Goal: Transaction & Acquisition: Purchase product/service

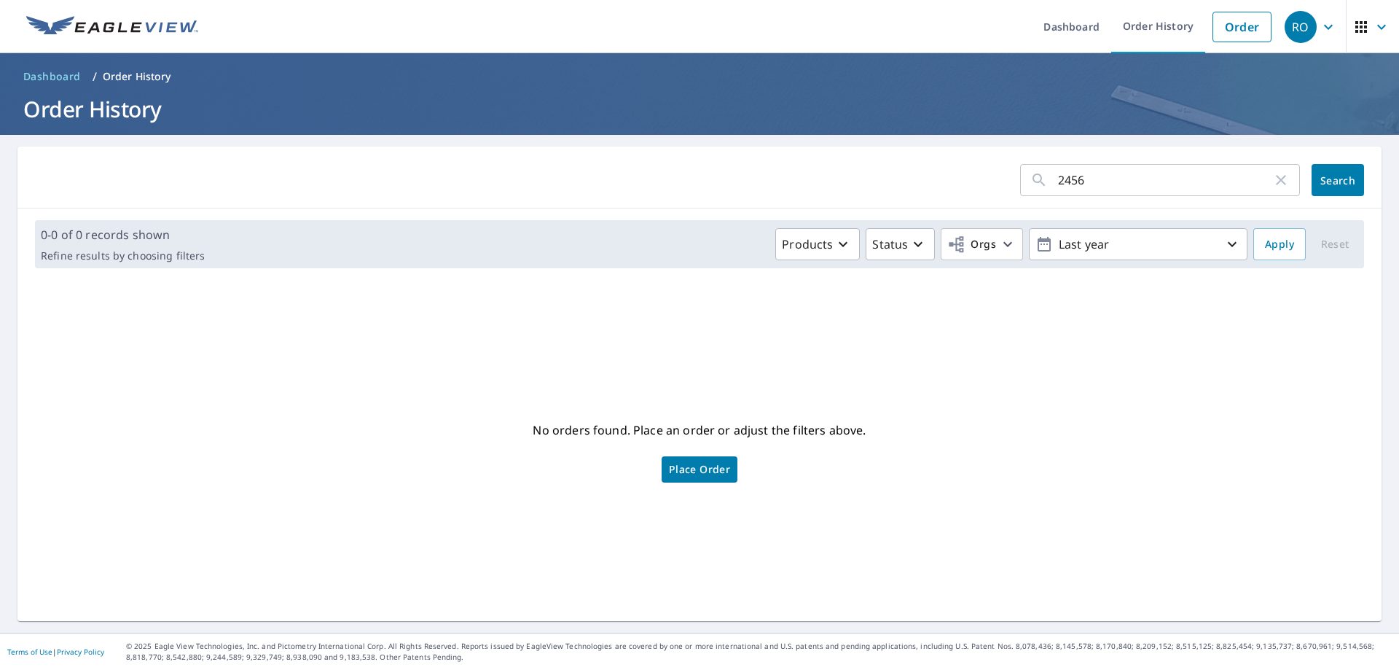
click at [703, 466] on span "Place Order" at bounding box center [699, 469] width 61 height 7
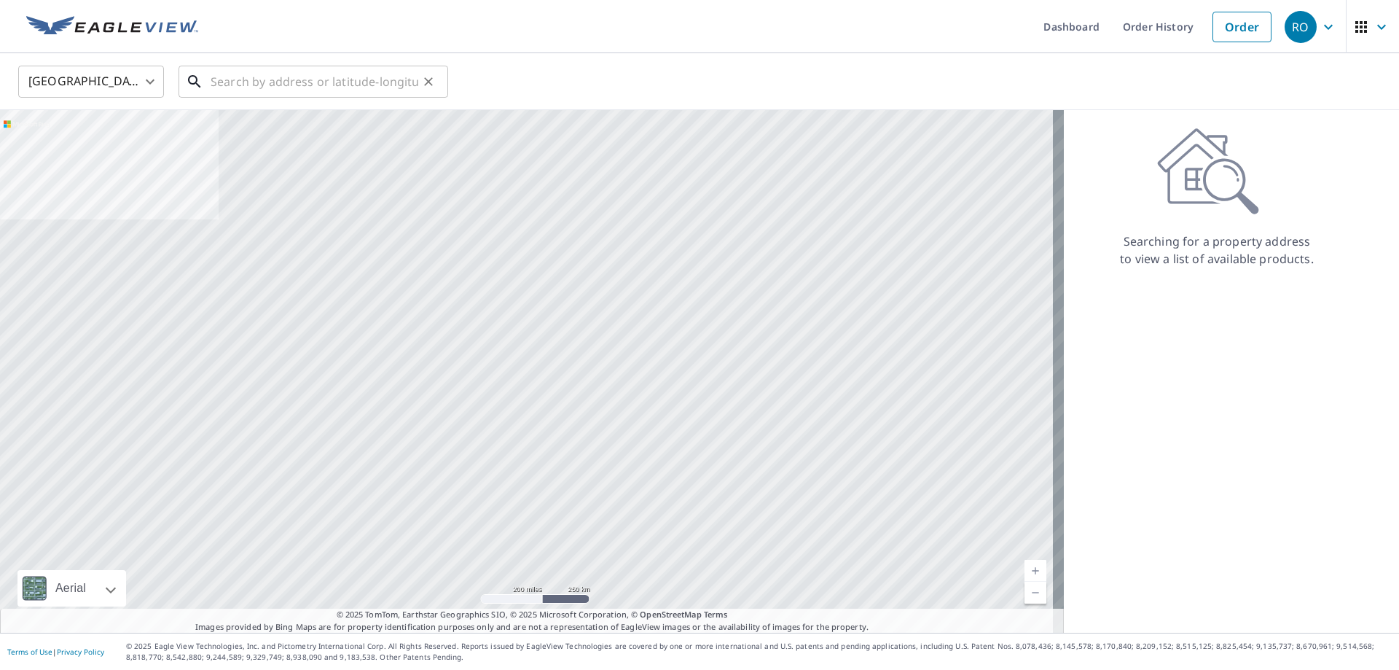
click at [321, 79] on input "text" at bounding box center [315, 81] width 208 height 41
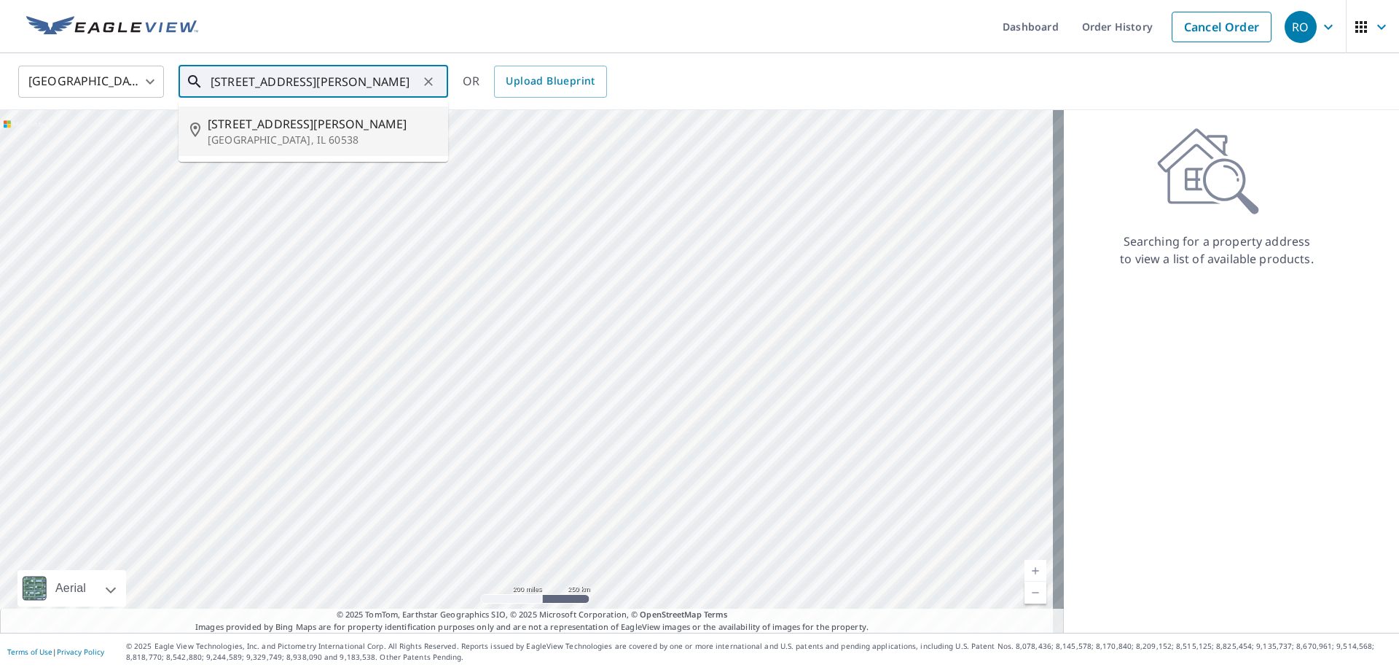
click at [303, 127] on span "2456 Mayfield Dr" at bounding box center [322, 123] width 229 height 17
type input "2456 Mayfield Dr Montgomery, IL 60538"
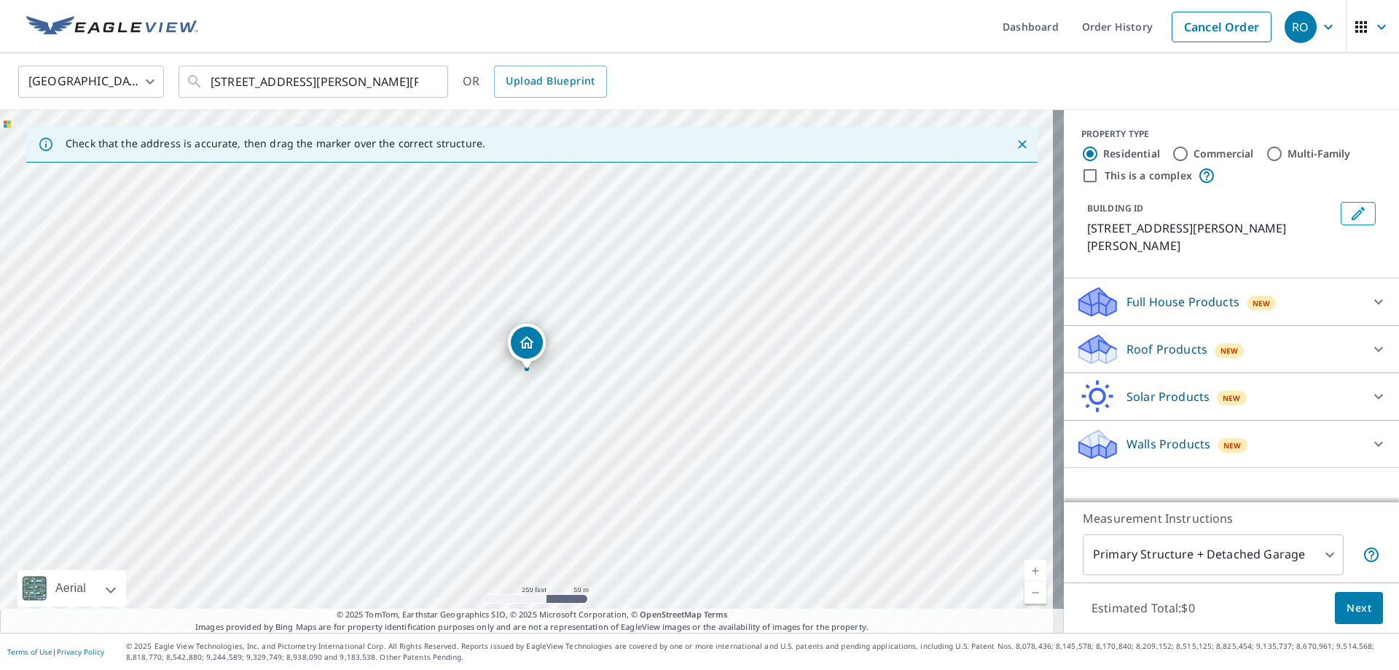
click at [1370, 435] on icon at bounding box center [1378, 443] width 17 height 17
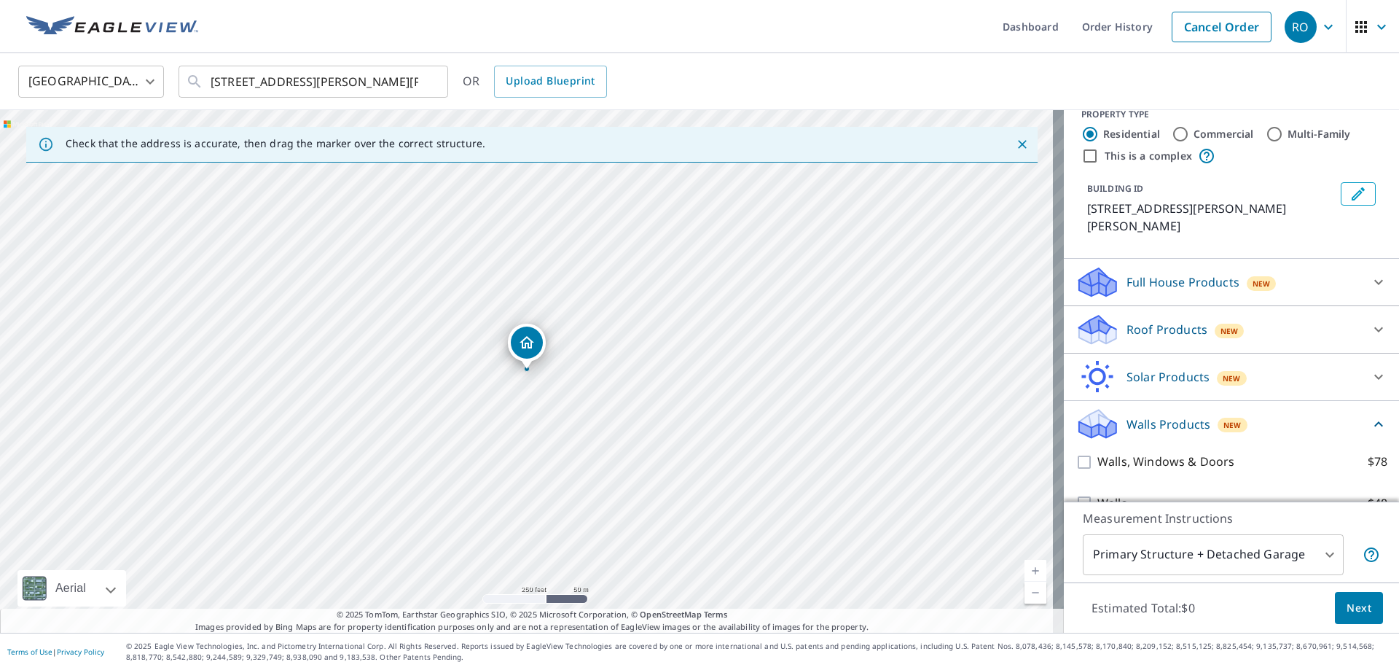
scroll to position [31, 0]
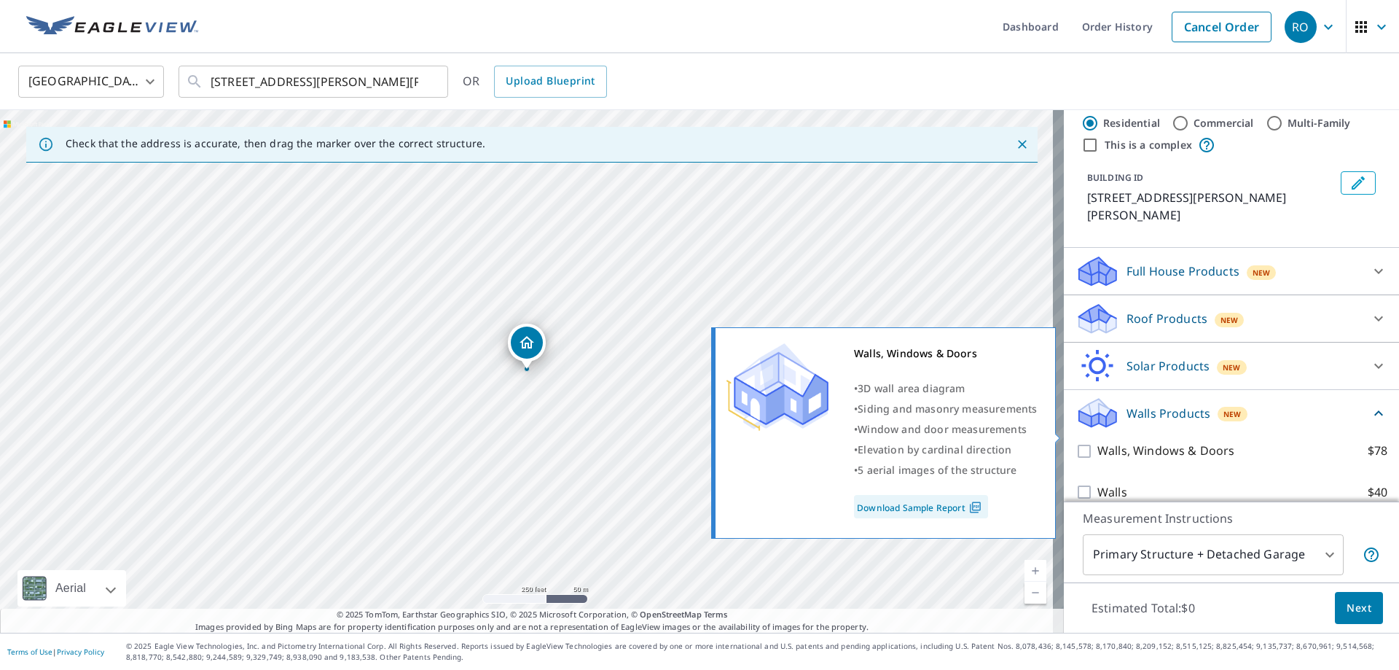
click at [1176, 442] on p "Walls, Windows & Doors" at bounding box center [1165, 451] width 137 height 18
click at [1097, 442] on input "Walls, Windows & Doors $78" at bounding box center [1086, 450] width 22 height 17
checkbox input "true"
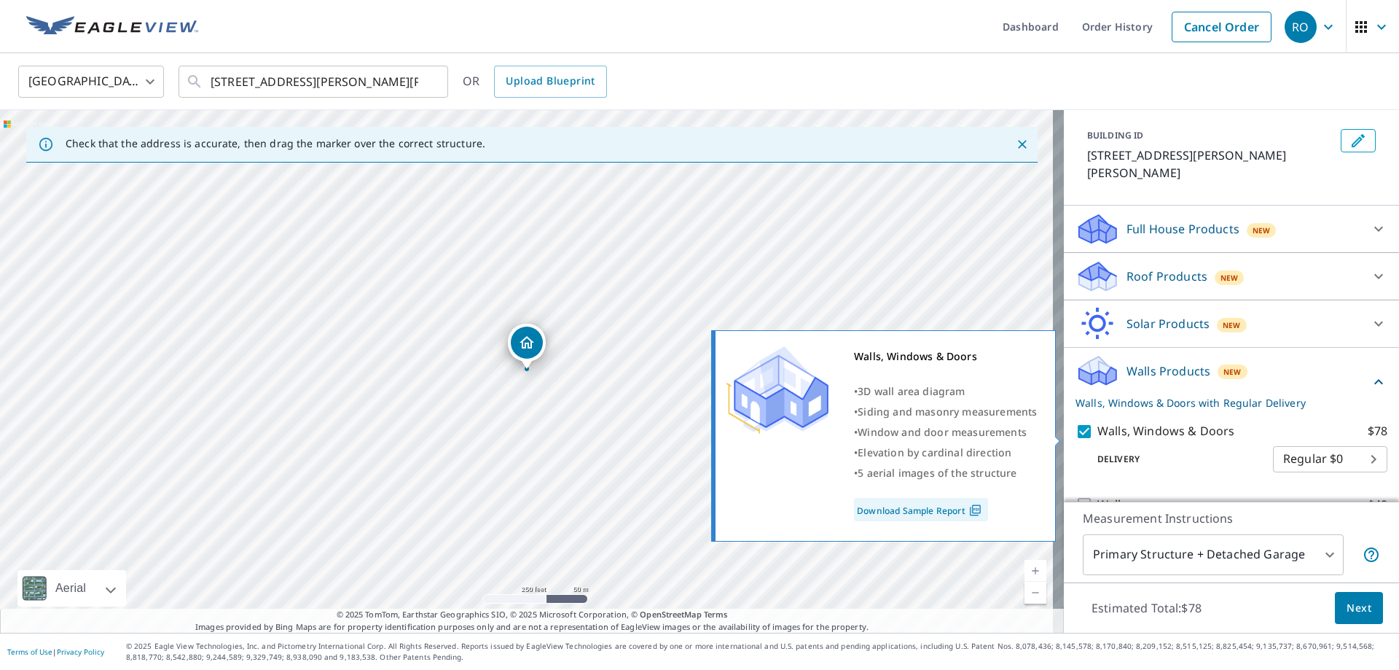
scroll to position [85, 0]
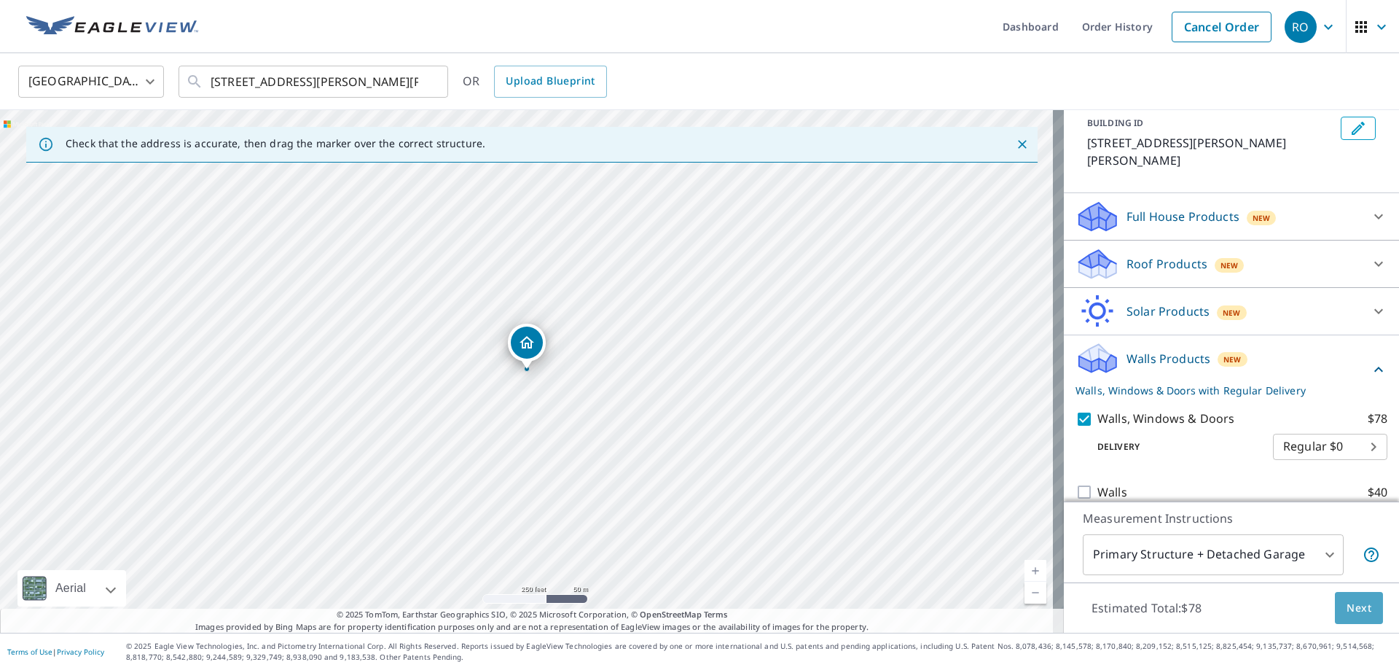
click at [1357, 622] on button "Next" at bounding box center [1359, 608] width 48 height 33
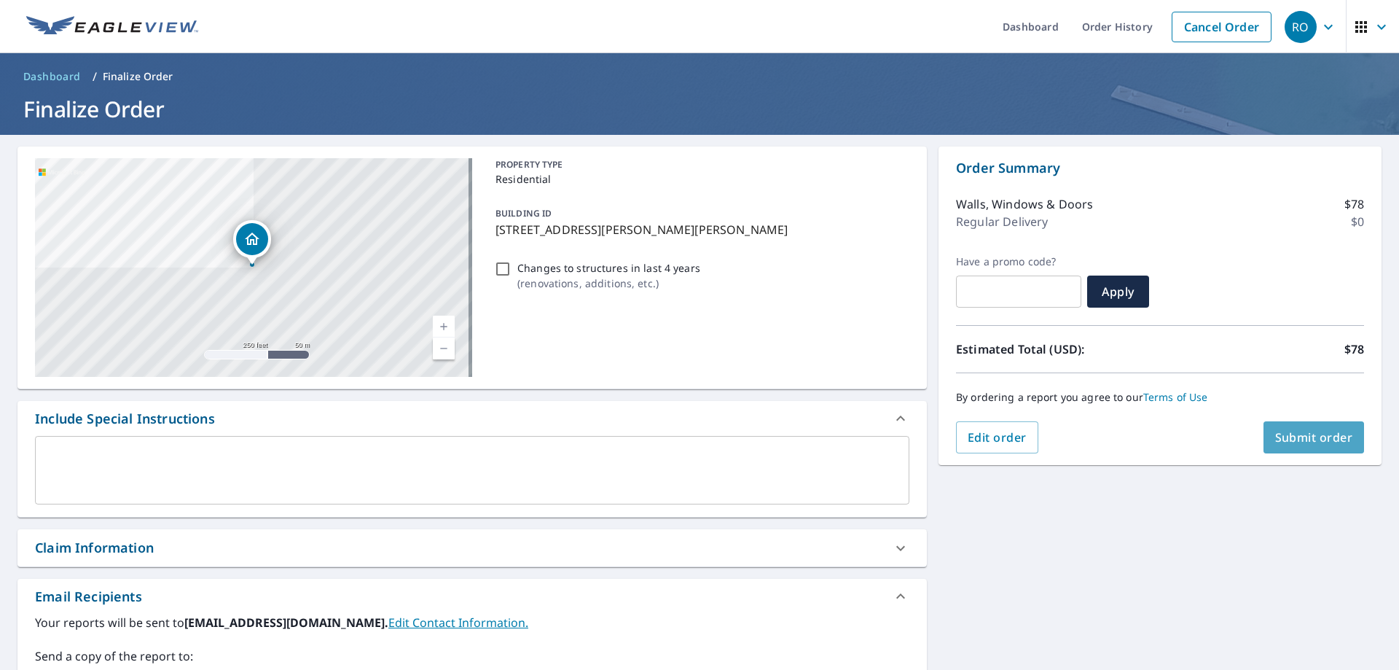
click at [1320, 441] on span "Submit order" at bounding box center [1314, 437] width 78 height 16
checkbox input "true"
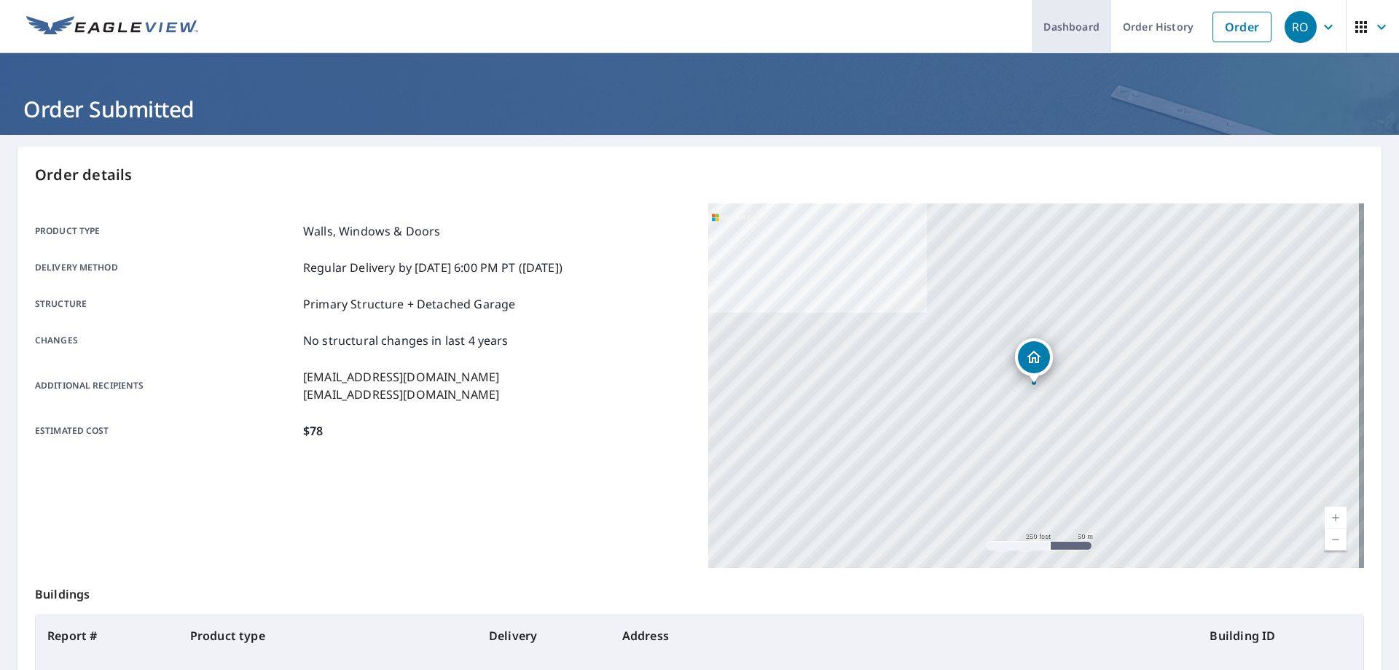
click at [1048, 28] on link "Dashboard" at bounding box center [1071, 26] width 79 height 53
